Goal: Task Accomplishment & Management: Manage account settings

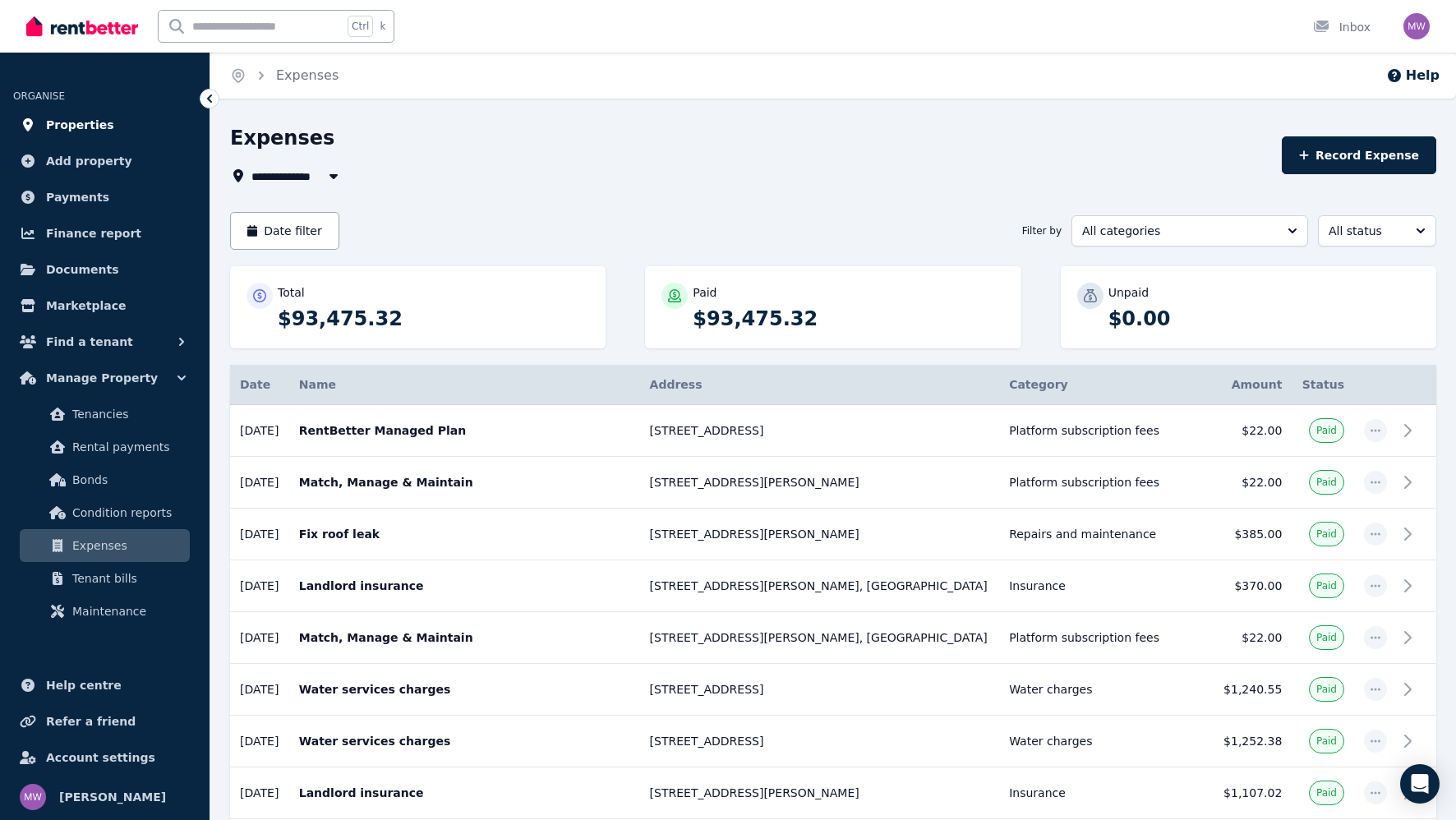
click at [78, 125] on span "Properties" at bounding box center [80, 125] width 69 height 20
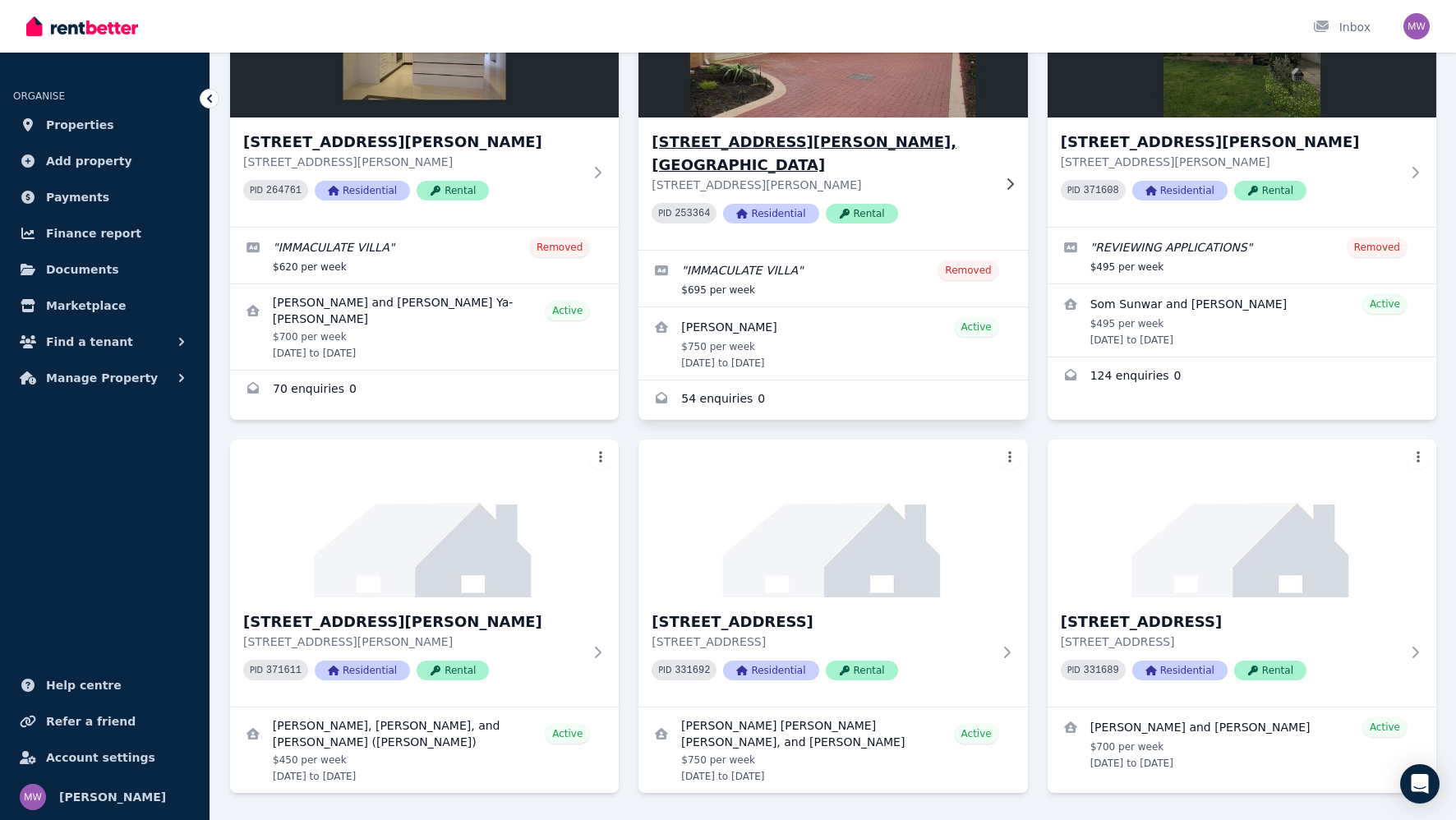
scroll to position [242, 0]
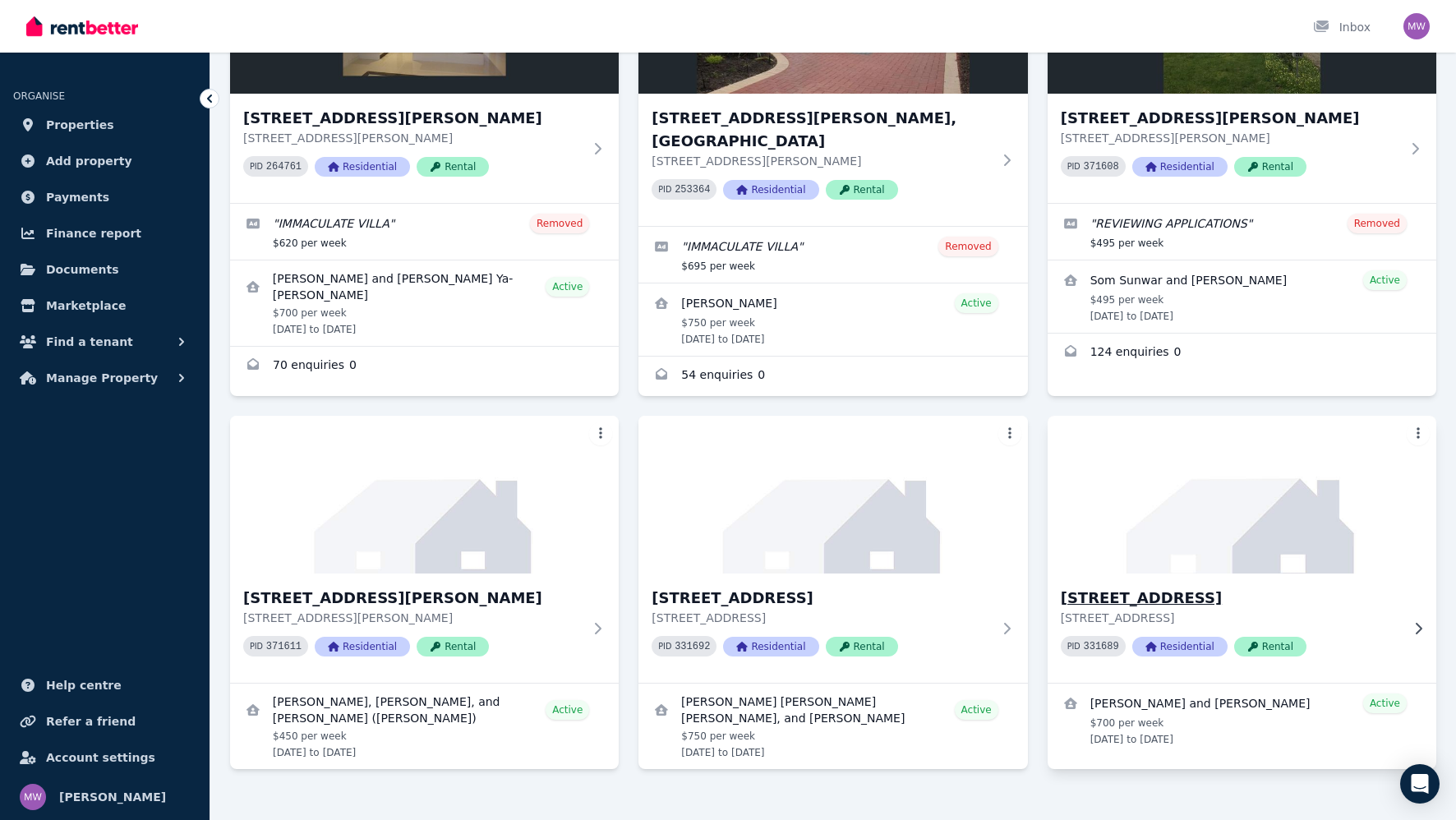
click at [1147, 586] on h3 "31B Narrung Way, Nollamara" at bounding box center [1231, 598] width 339 height 23
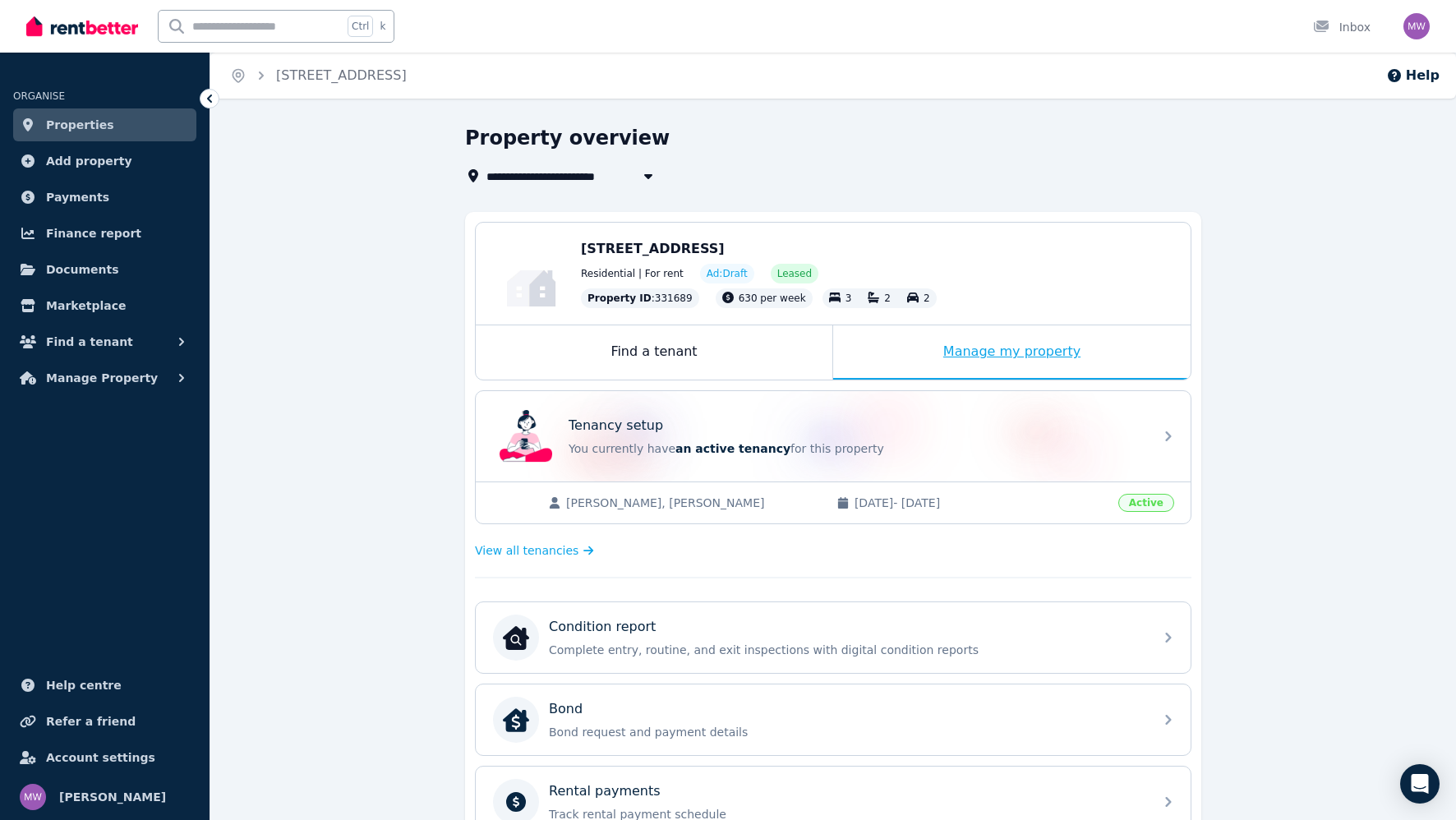
click at [953, 340] on div "Manage my property" at bounding box center [1011, 352] width 357 height 54
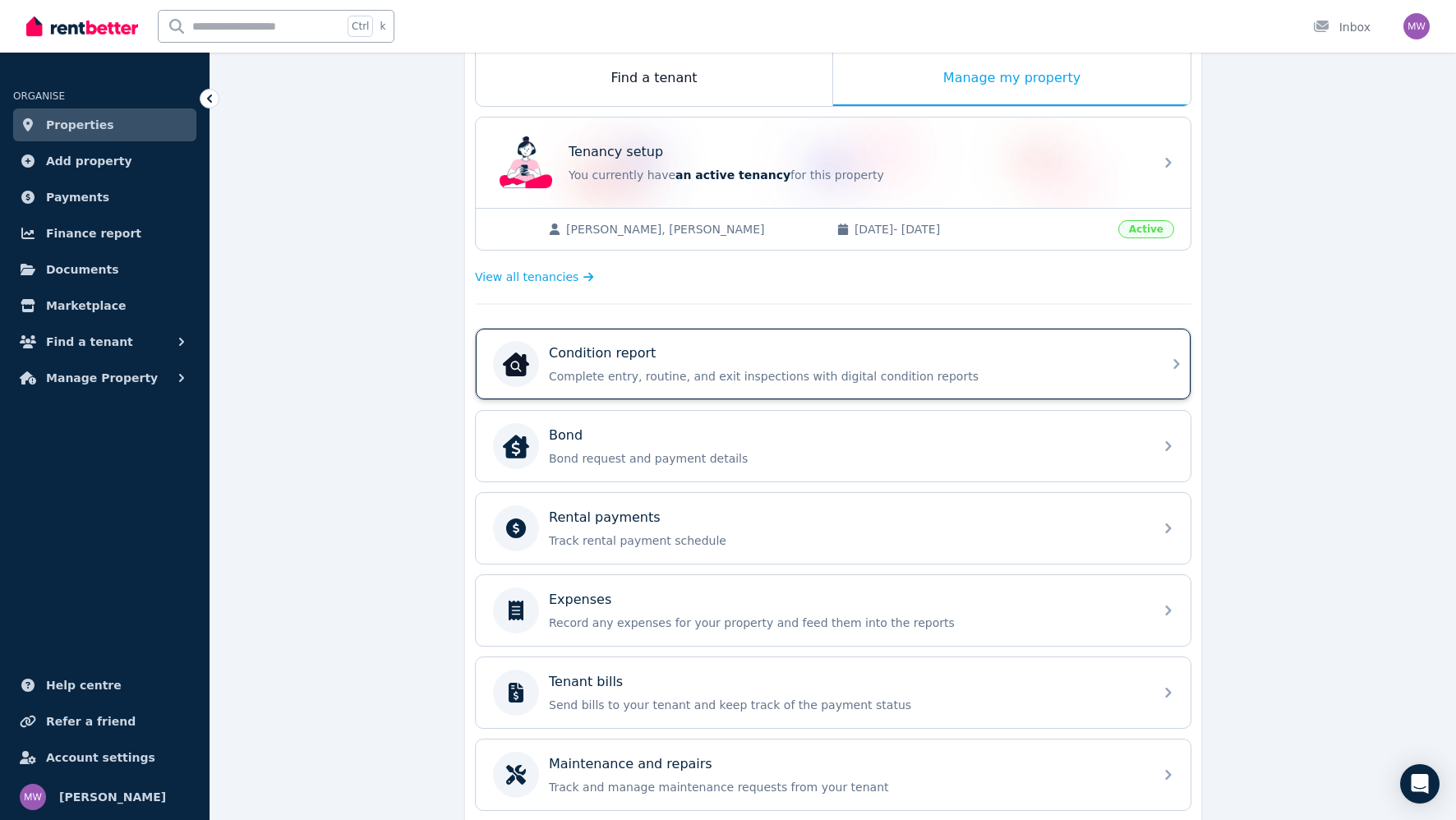
click at [690, 380] on p "Complete entry, routine, and exit inspections with digital condition reports" at bounding box center [847, 376] width 595 height 16
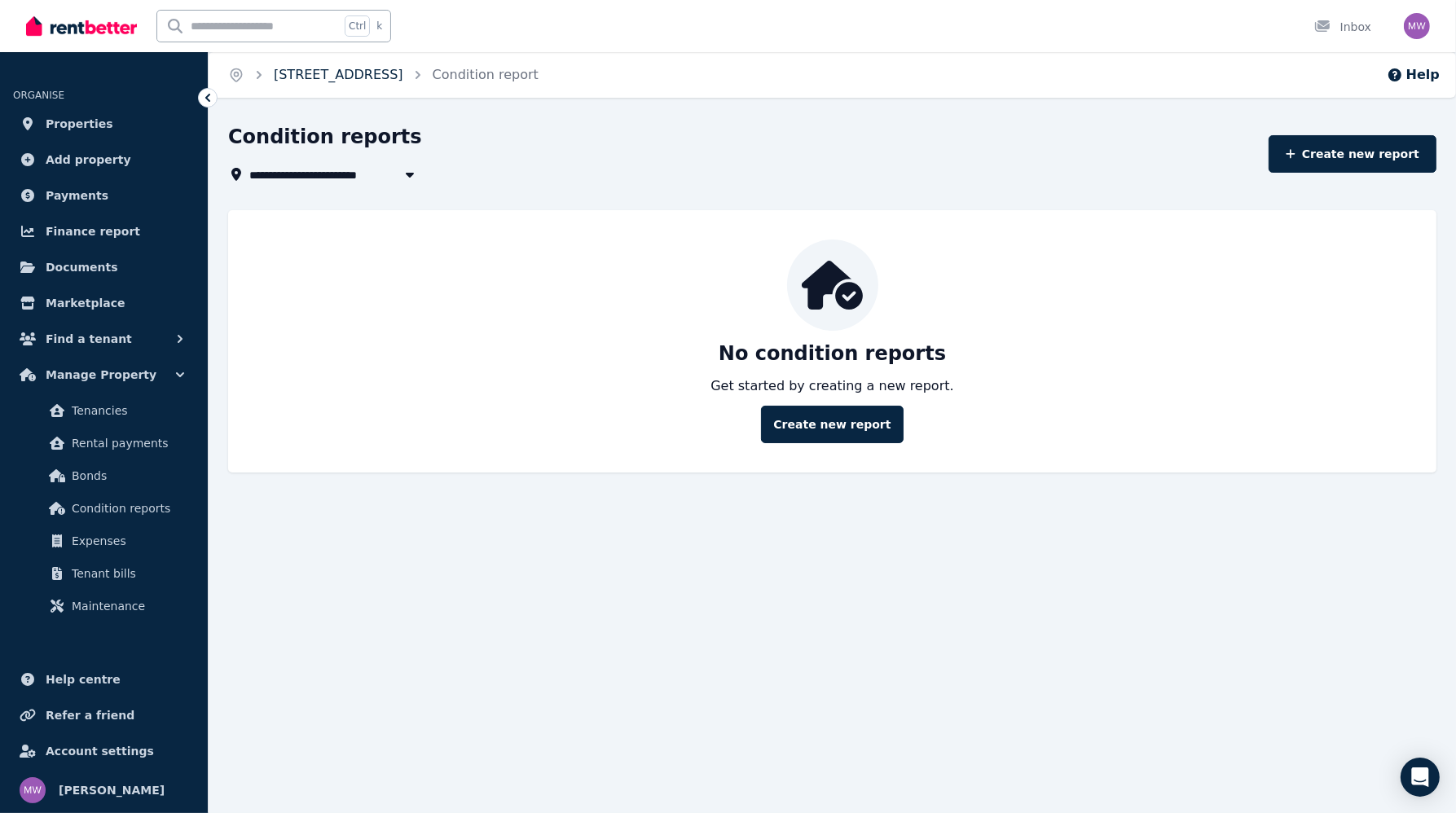
click at [403, 80] on link "31B Narrung Way, Nollamara" at bounding box center [338, 75] width 130 height 16
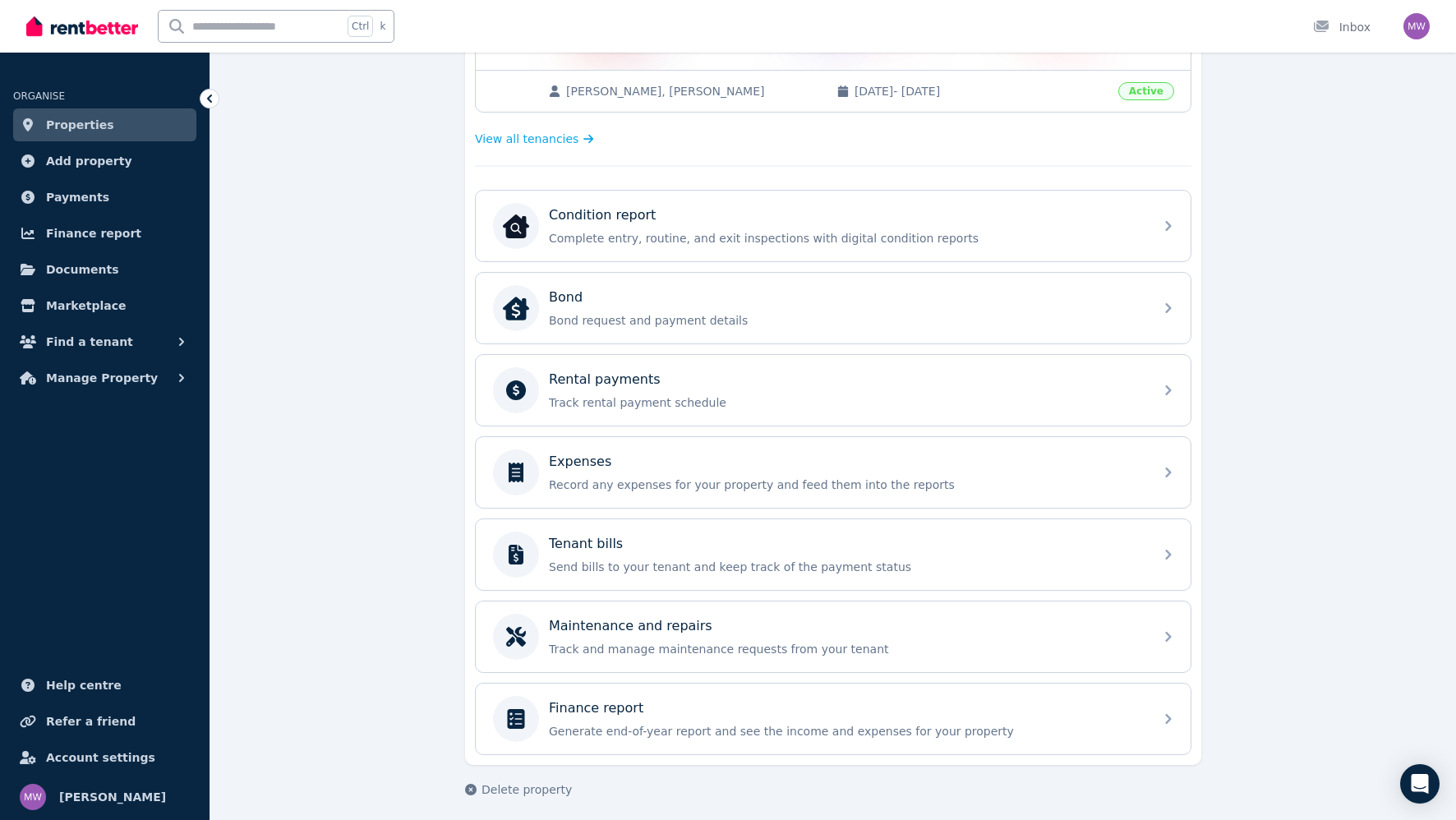
scroll to position [138, 0]
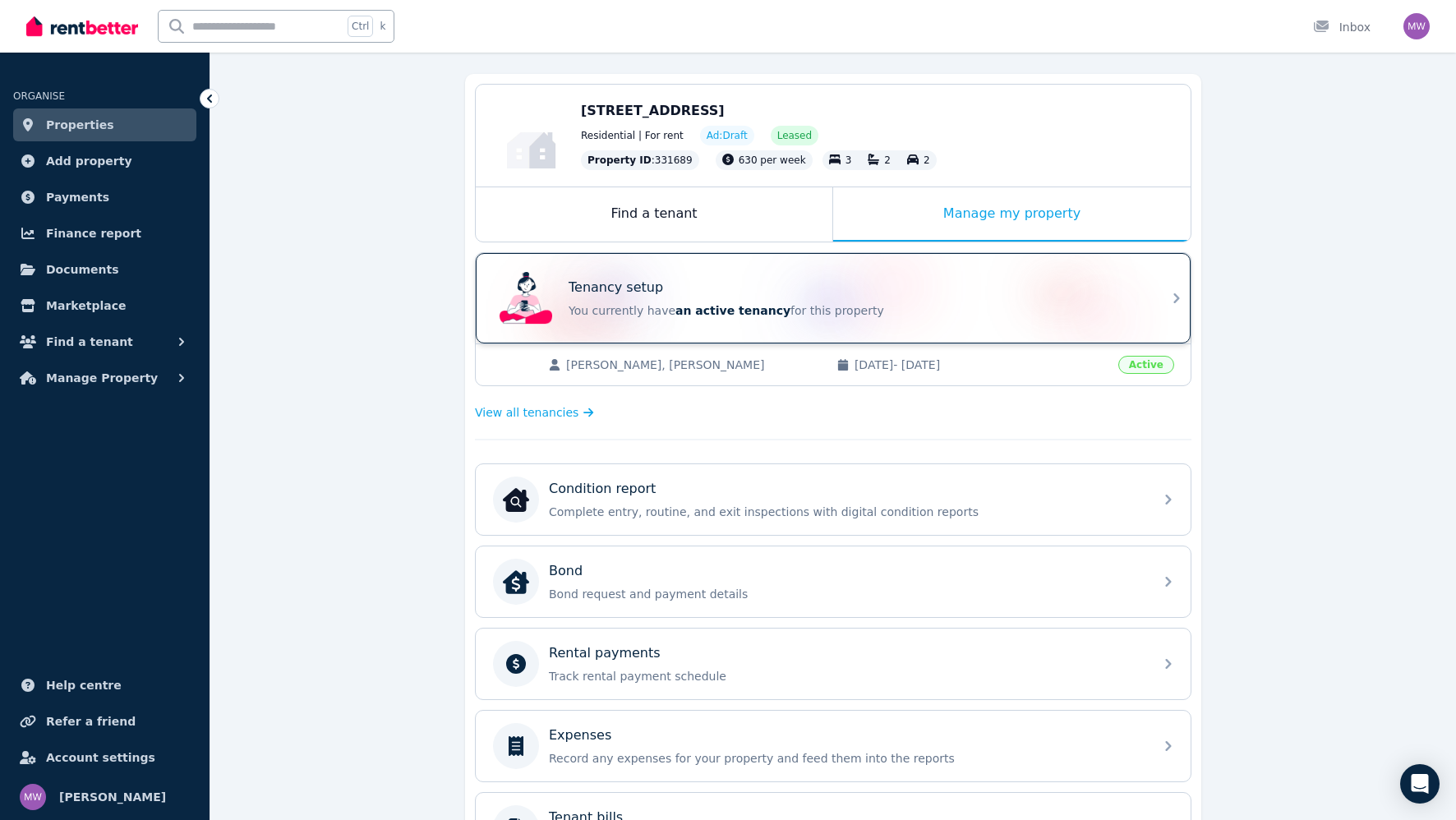
click at [709, 307] on span "an active tenancy" at bounding box center [732, 310] width 115 height 13
